Goal: Information Seeking & Learning: Find specific fact

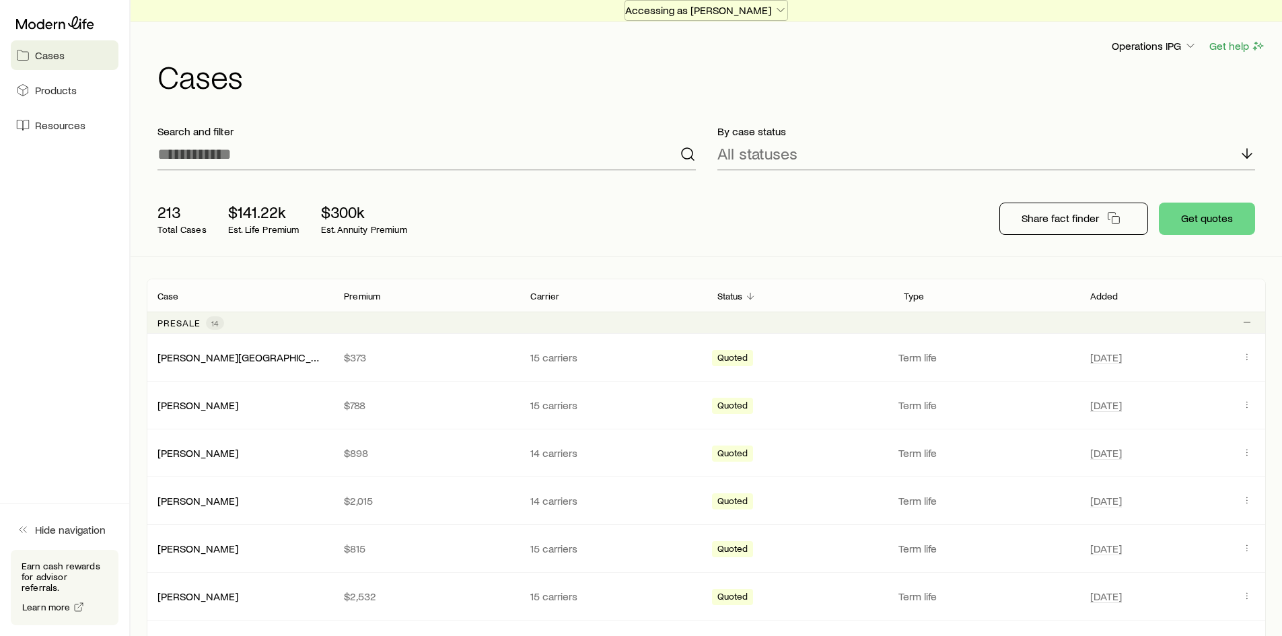
click at [675, 9] on p "Accessing as [PERSON_NAME]" at bounding box center [706, 9] width 162 height 13
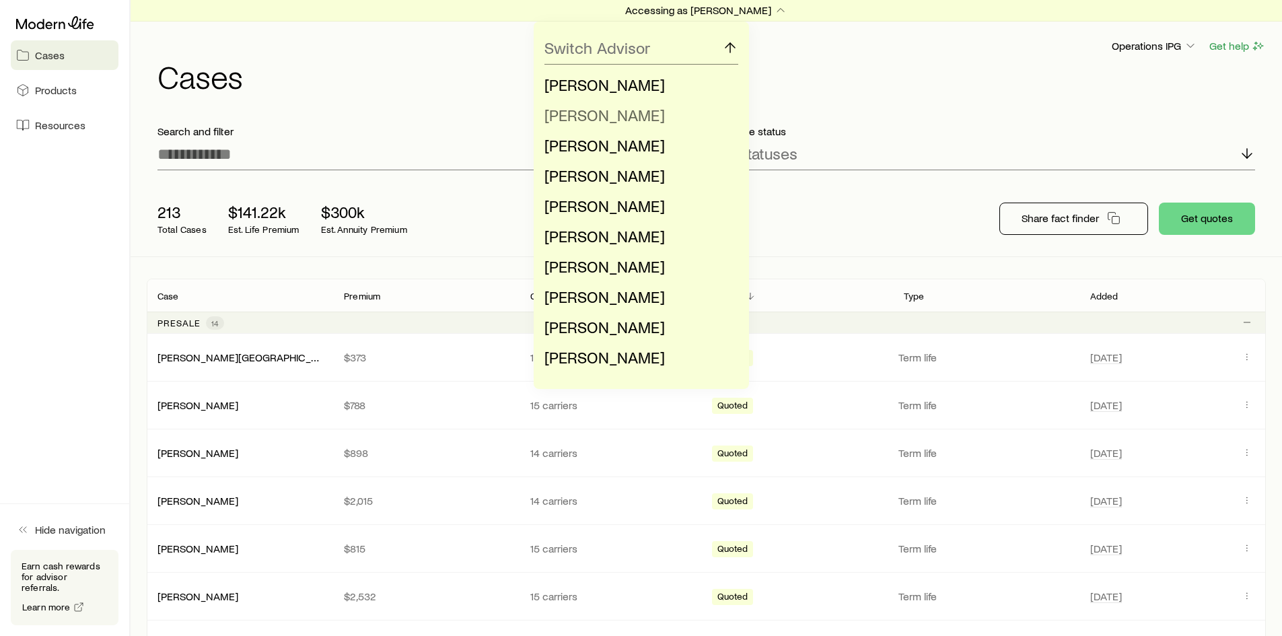
click at [648, 118] on li "[PERSON_NAME]" at bounding box center [637, 115] width 186 height 30
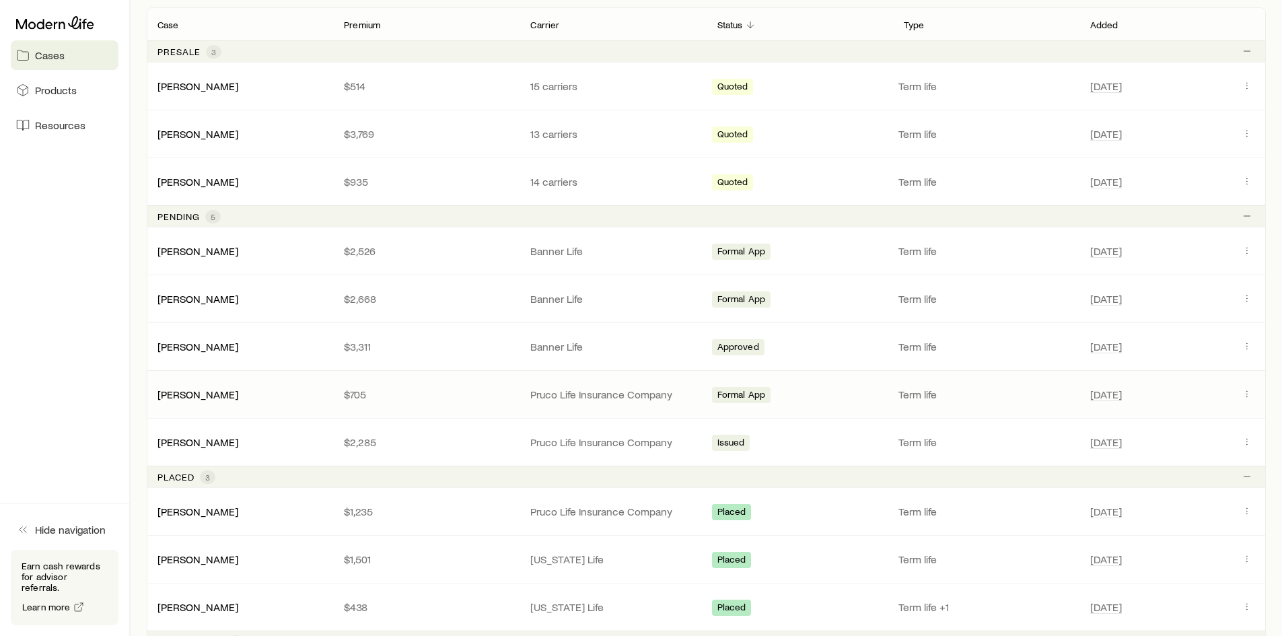
scroll to position [336, 0]
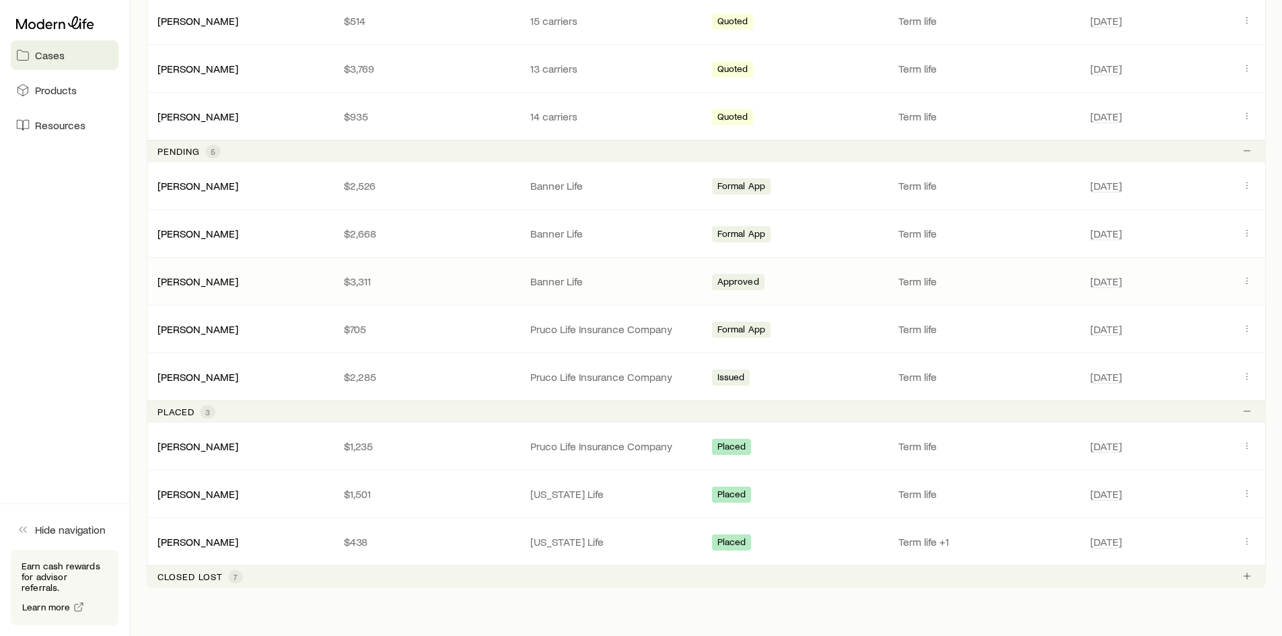
click at [291, 287] on div "[PERSON_NAME]" at bounding box center [240, 280] width 186 height 13
click at [1234, 270] on div "[PERSON_NAME] $3,311 Banner Life Approved Term life [DATE]" at bounding box center [706, 281] width 1119 height 47
click at [1244, 280] on icon "Client cases" at bounding box center [1246, 280] width 11 height 11
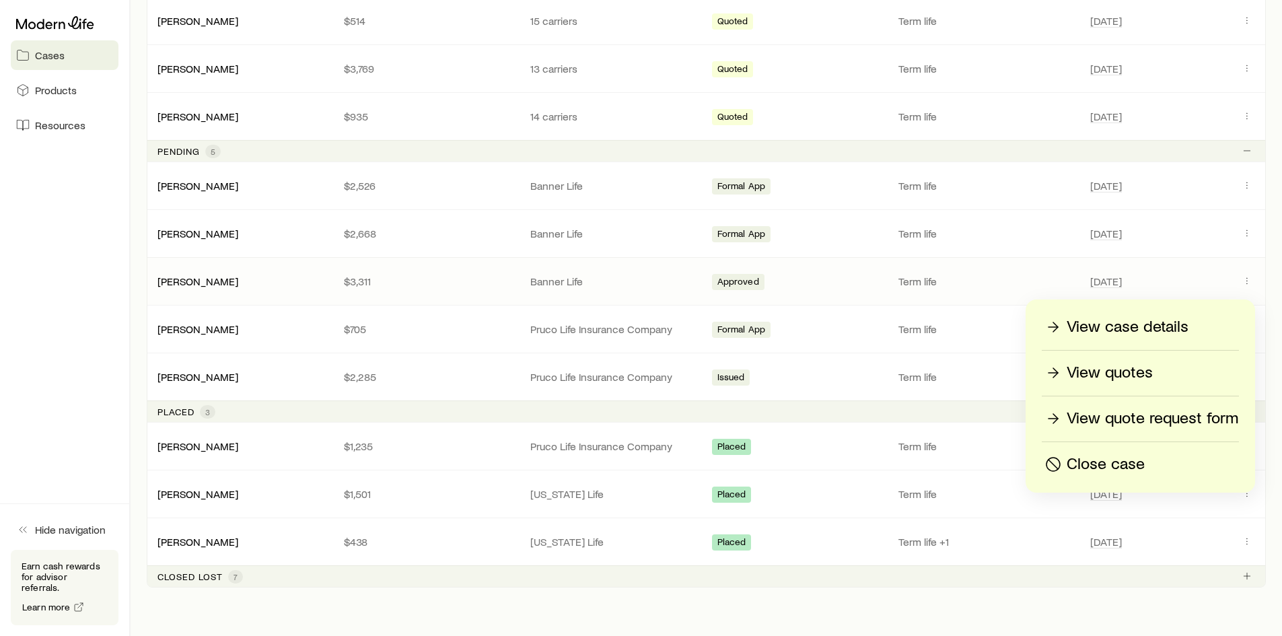
click at [1187, 326] on p "View case details" at bounding box center [1127, 327] width 122 height 22
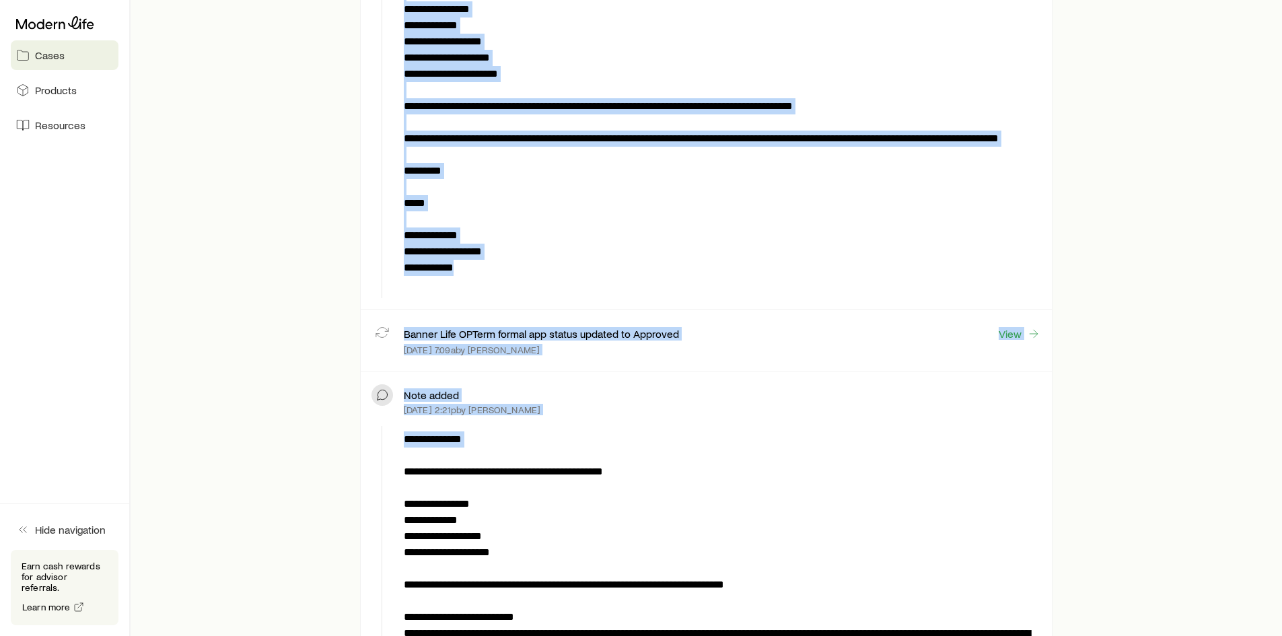
scroll to position [605, 0]
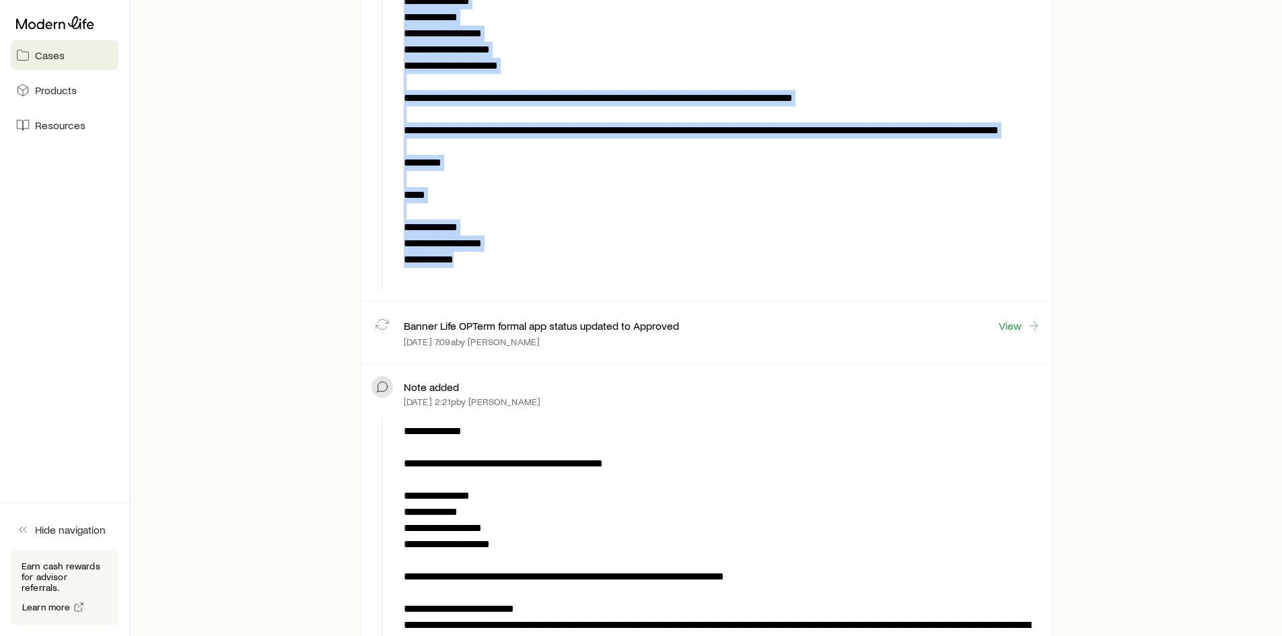
drag, startPoint x: 396, startPoint y: 342, endPoint x: 564, endPoint y: 272, distance: 181.8
click at [564, 272] on div "**********" at bounding box center [705, 106] width 669 height 367
copy p "**********"
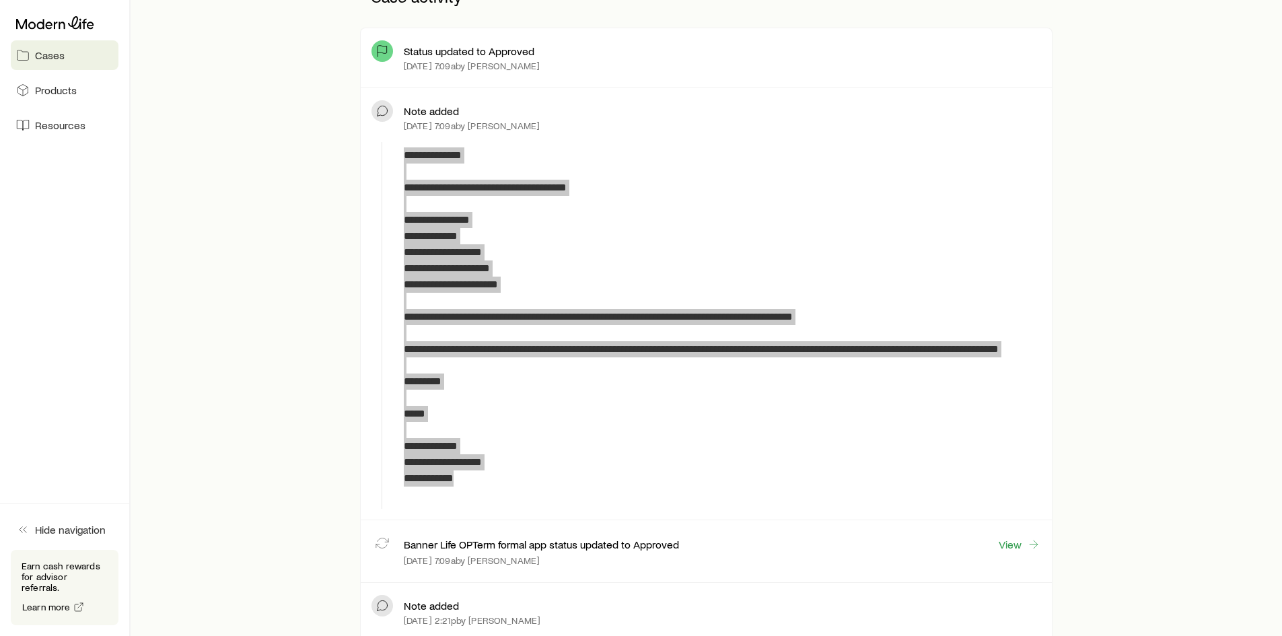
scroll to position [336, 0]
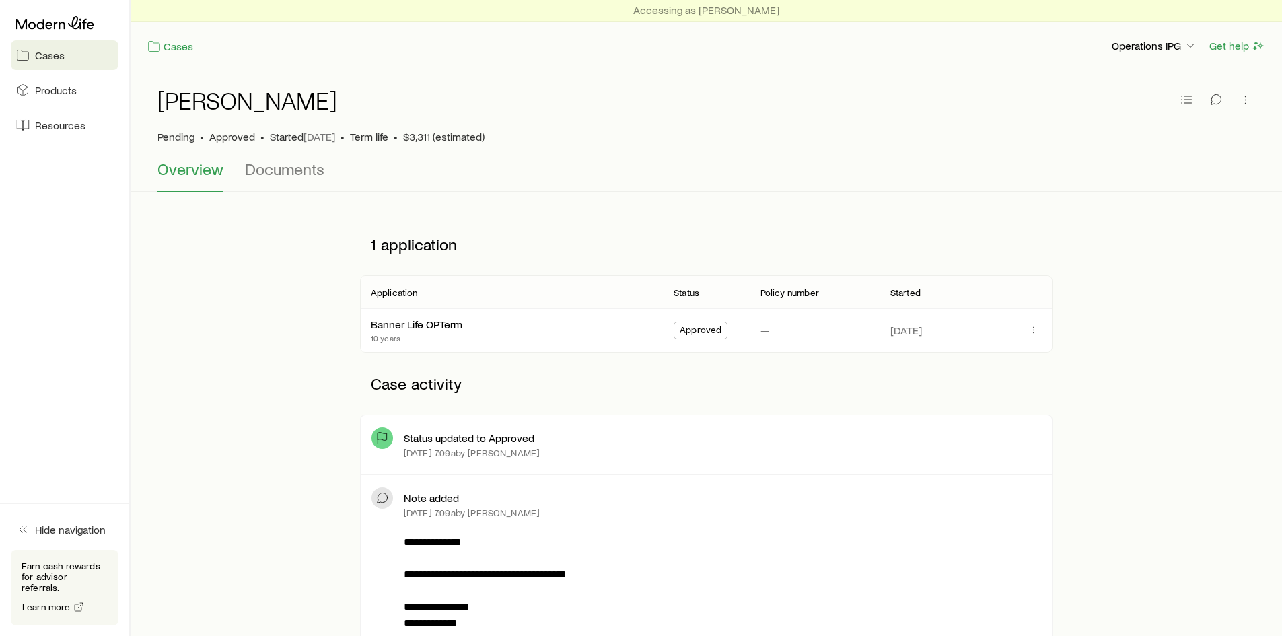
click at [63, 59] on span "Cases" at bounding box center [50, 54] width 30 height 13
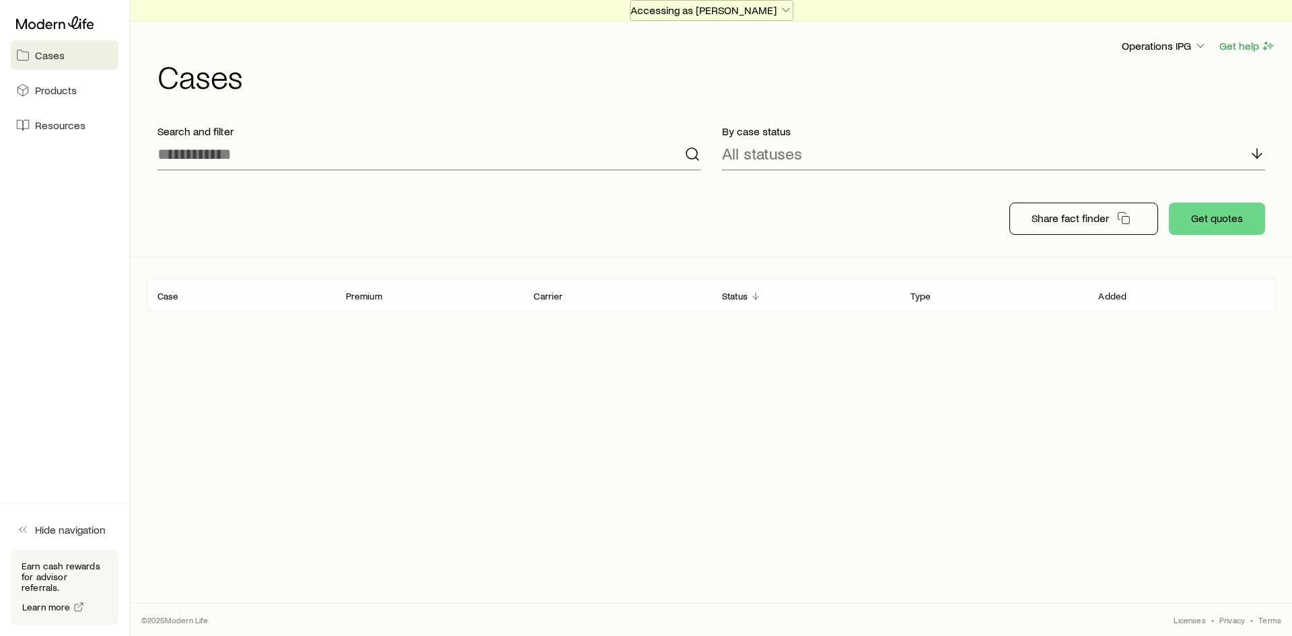
click at [710, 11] on p "Accessing as [PERSON_NAME]" at bounding box center [711, 9] width 162 height 13
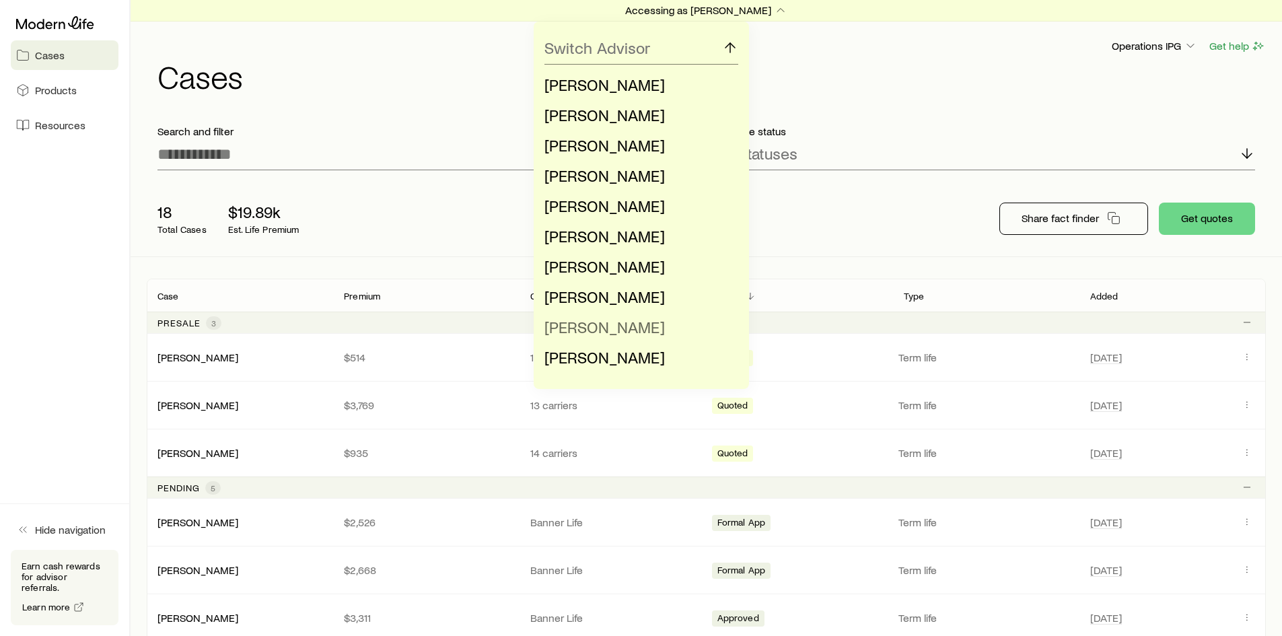
click at [614, 324] on span "[PERSON_NAME]" at bounding box center [604, 327] width 120 height 20
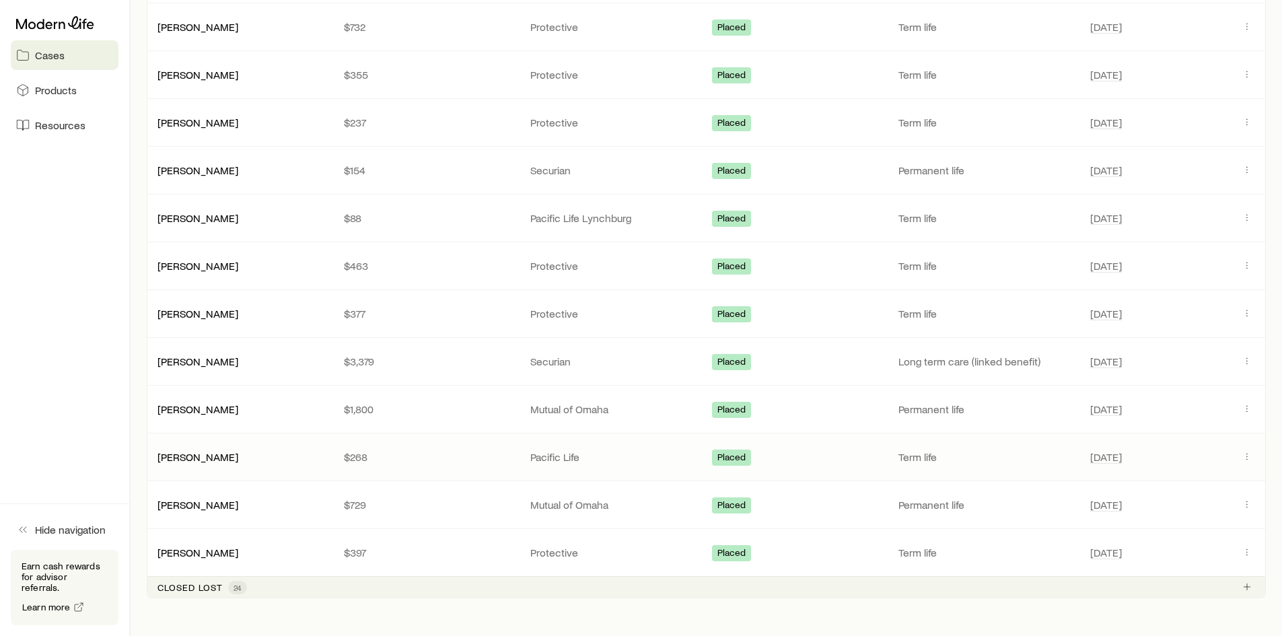
scroll to position [538, 0]
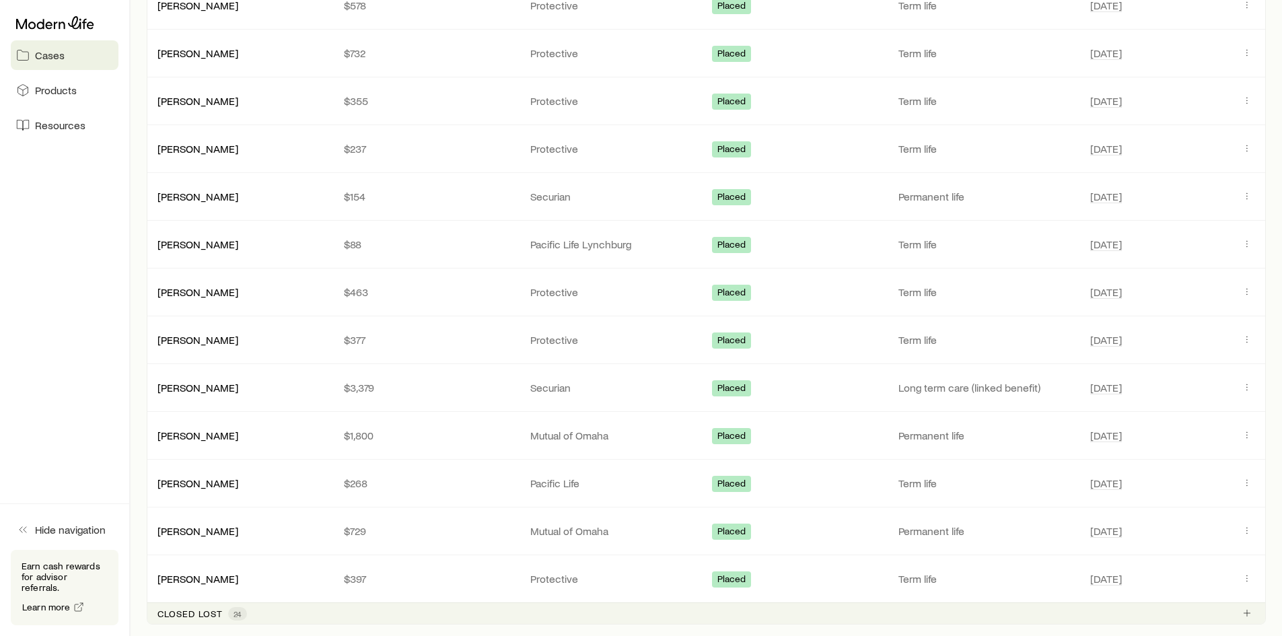
click at [226, 617] on div "Closed lost 24" at bounding box center [201, 613] width 89 height 13
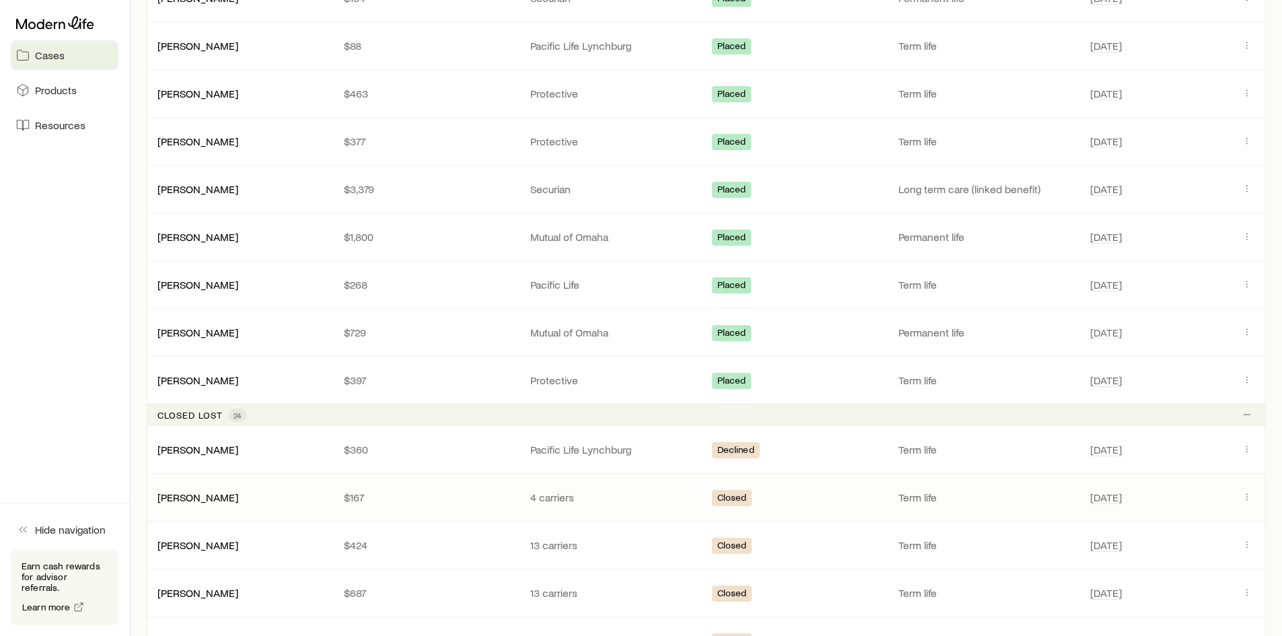
scroll to position [737, 0]
click at [420, 443] on p "$360" at bounding box center [426, 448] width 165 height 13
click at [1252, 453] on icon "Client cases" at bounding box center [1246, 448] width 11 height 11
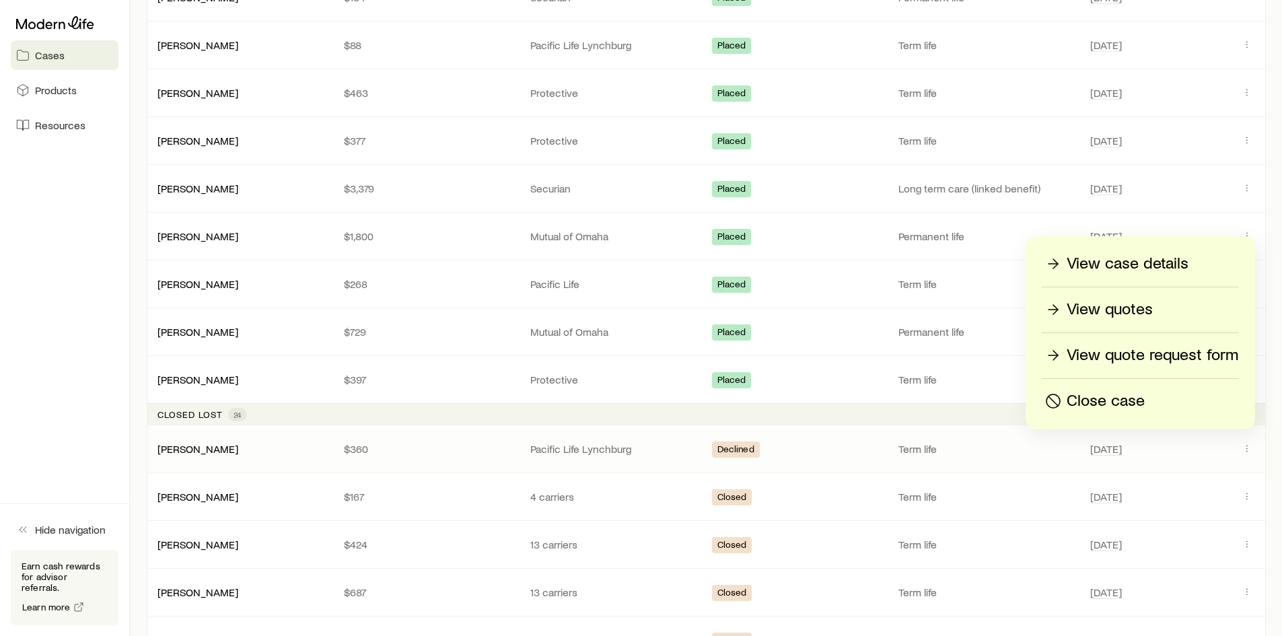
click at [1125, 264] on p "View case details" at bounding box center [1127, 264] width 122 height 22
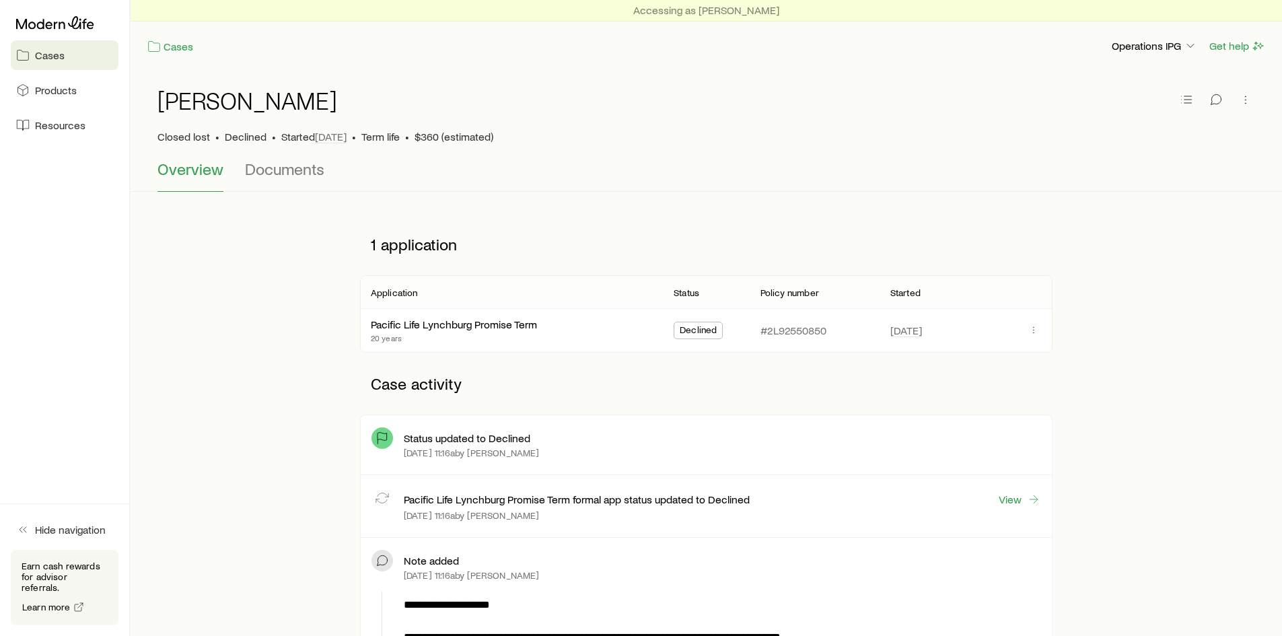
drag, startPoint x: 570, startPoint y: 444, endPoint x: 209, endPoint y: 281, distance: 395.9
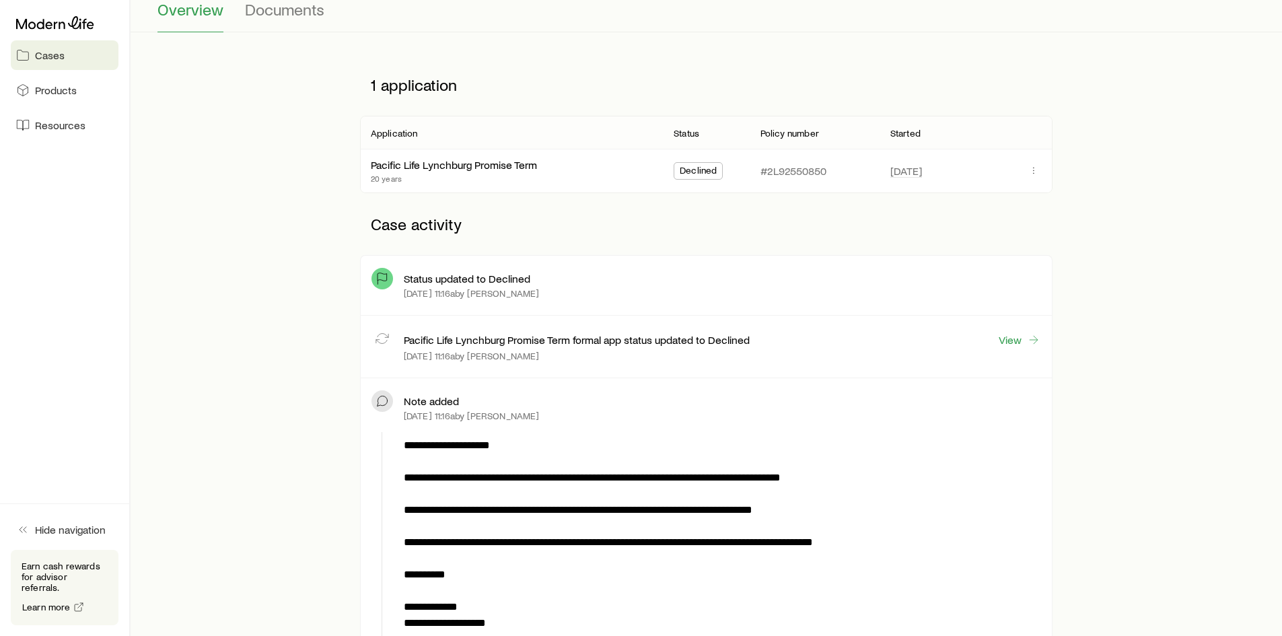
scroll to position [202, 0]
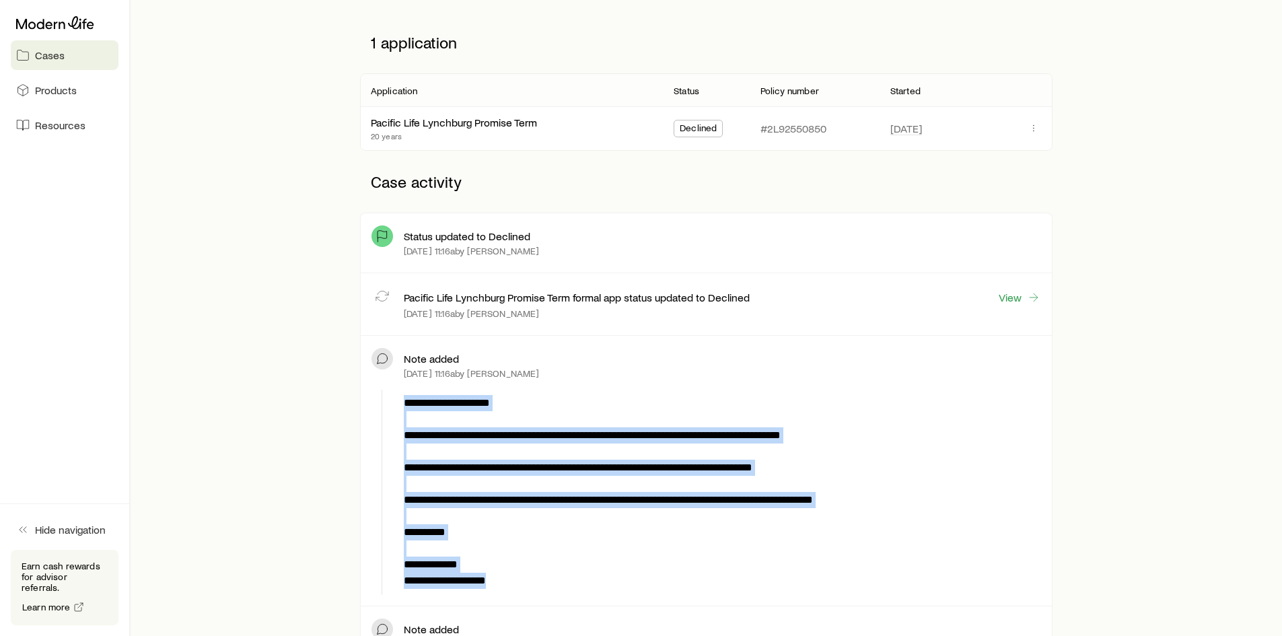
drag, startPoint x: 400, startPoint y: 400, endPoint x: 587, endPoint y: 579, distance: 258.4
click at [587, 579] on div "**********" at bounding box center [719, 492] width 642 height 205
copy p "**********"
click at [40, 48] on link "Cases" at bounding box center [65, 55] width 108 height 30
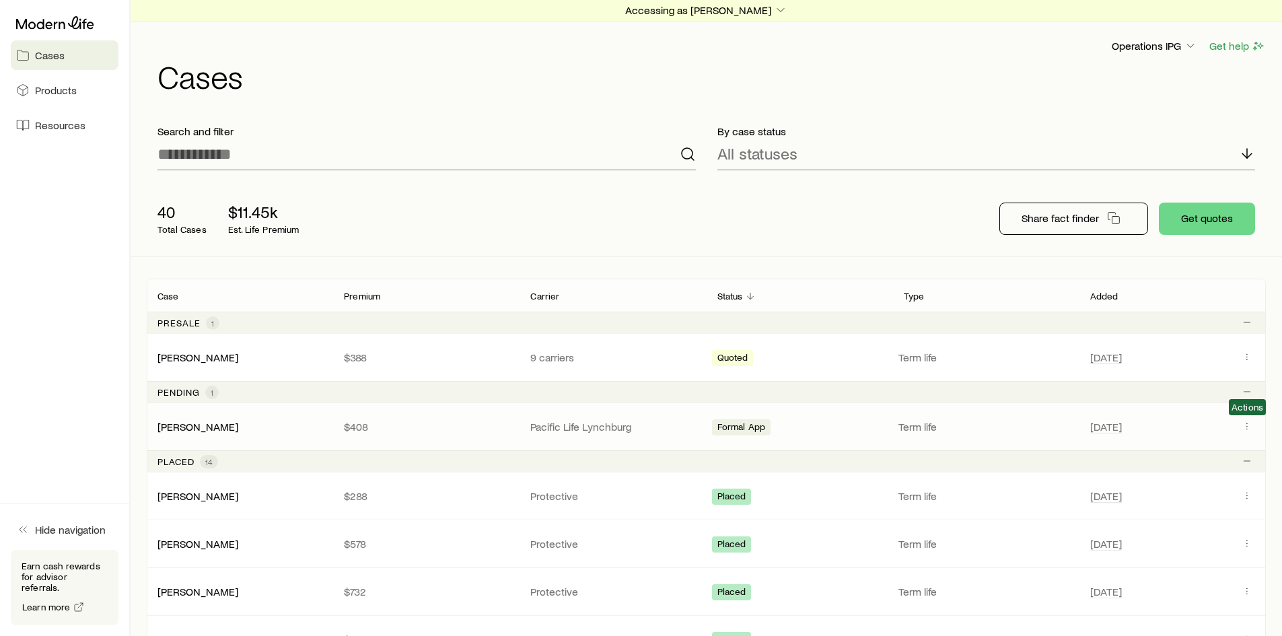
click at [1240, 432] on span "Client cases" at bounding box center [1246, 426] width 16 height 13
click at [1252, 429] on icon "Client cases" at bounding box center [1246, 425] width 11 height 11
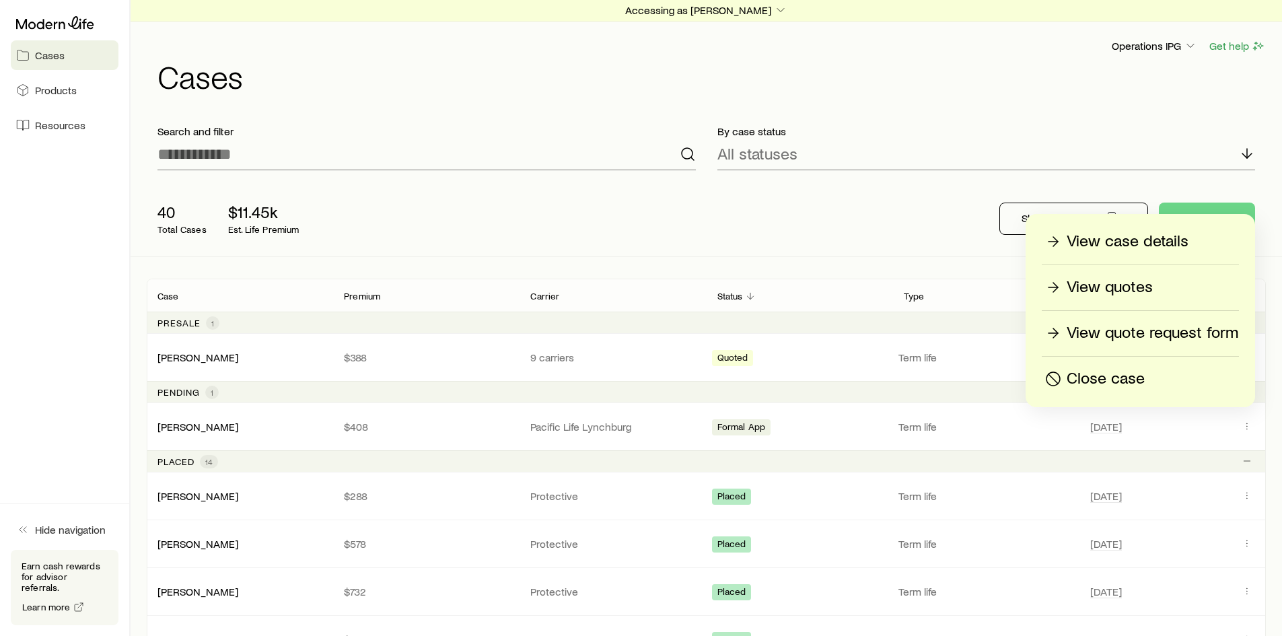
click at [1156, 244] on p "View case details" at bounding box center [1127, 242] width 122 height 22
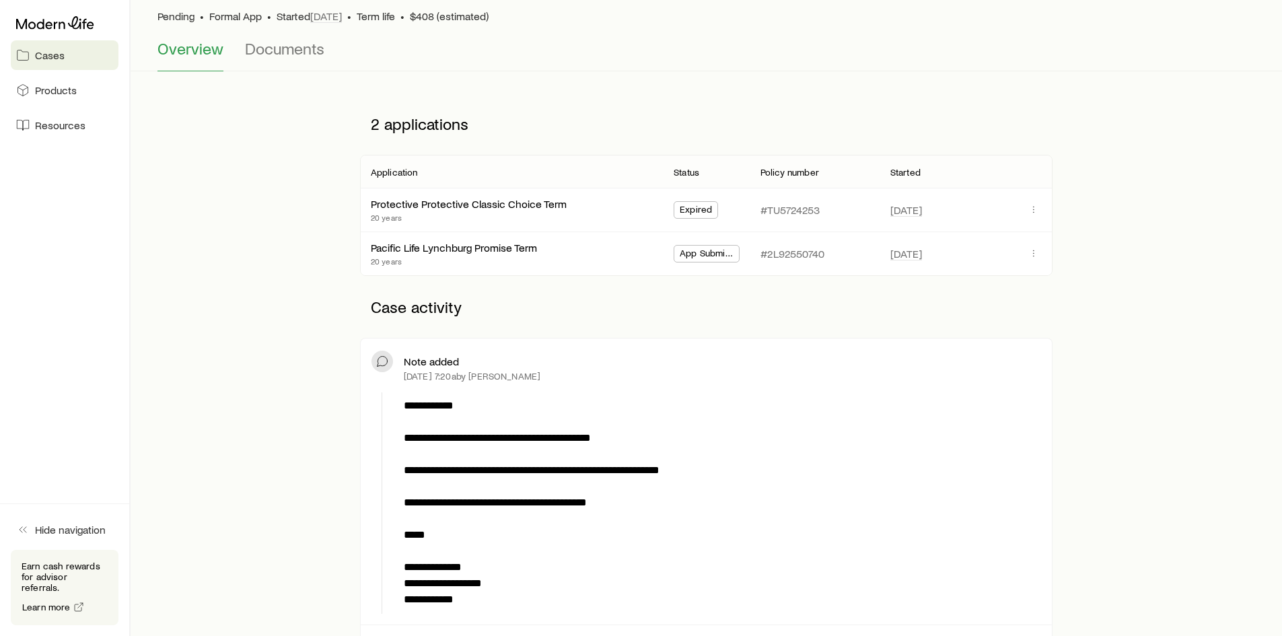
scroll to position [135, 0]
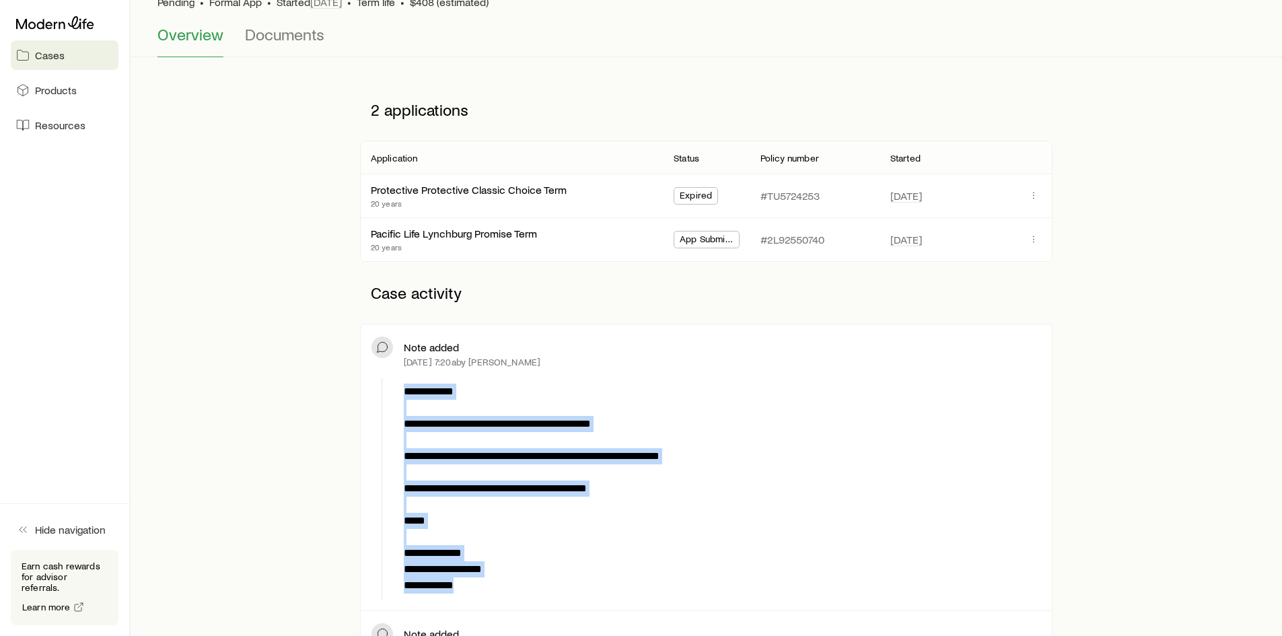
drag, startPoint x: 406, startPoint y: 393, endPoint x: 544, endPoint y: 583, distance: 234.5
click at [544, 583] on p "**********" at bounding box center [720, 488] width 632 height 210
copy p "**********"
